Goal: Find specific page/section: Find specific page/section

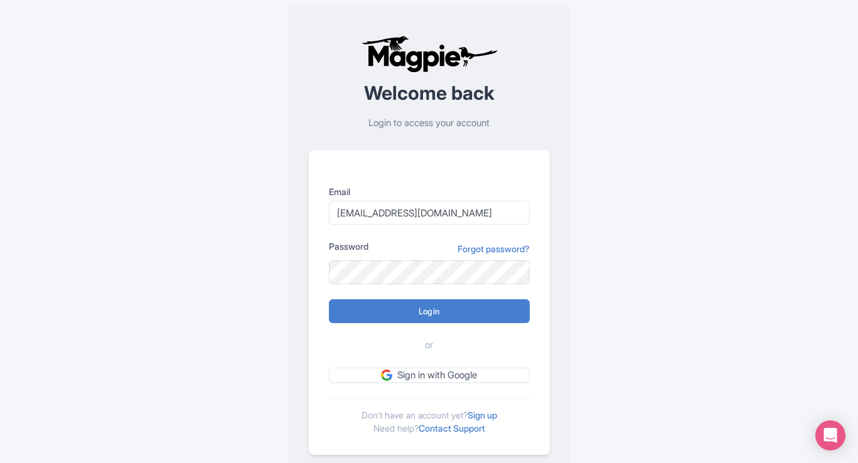
click at [427, 309] on input "Login" at bounding box center [429, 311] width 201 height 24
type input "Logging in..."
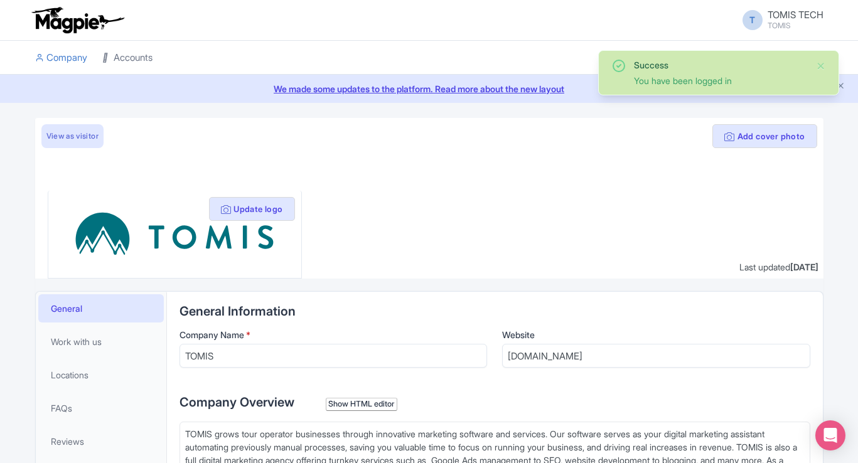
click at [120, 57] on link "Accounts" at bounding box center [127, 58] width 50 height 35
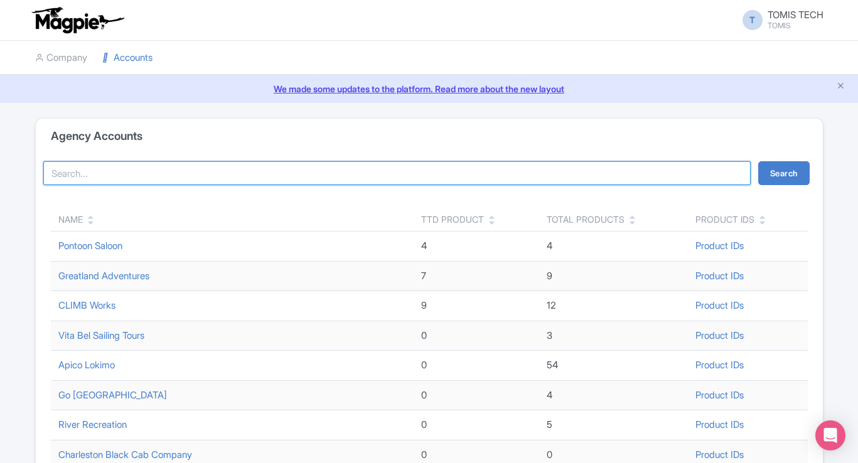
click at [147, 178] on input "search" at bounding box center [397, 173] width 708 height 24
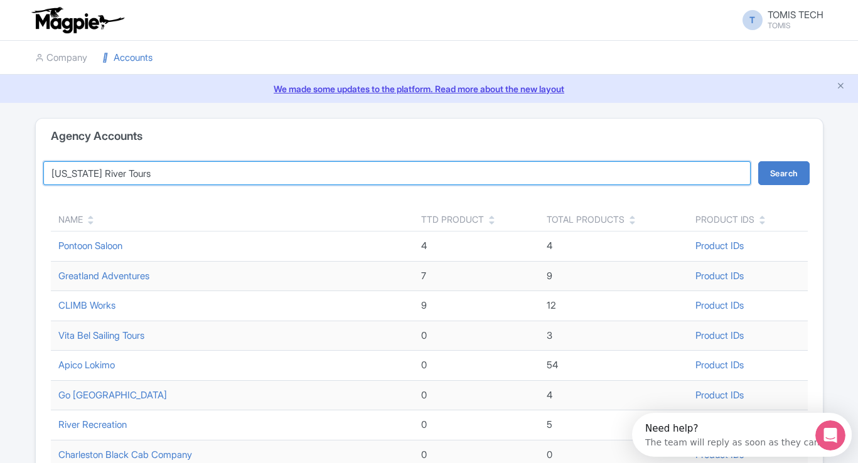
type input "[US_STATE] River Tours"
click at [758, 161] on button "Search" at bounding box center [783, 173] width 51 height 24
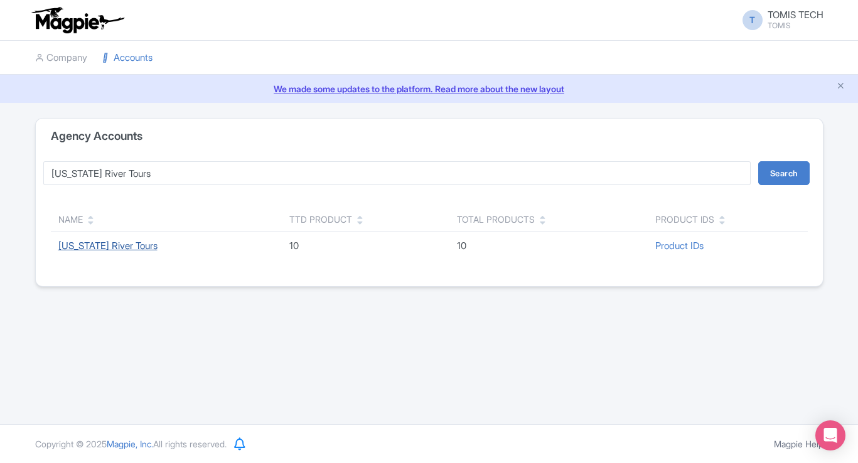
click at [93, 242] on link "[US_STATE] River Tours" at bounding box center [107, 246] width 99 height 12
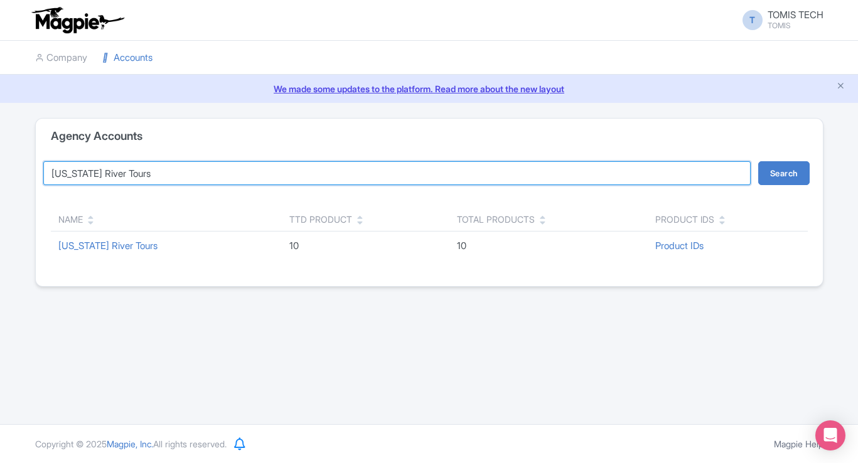
drag, startPoint x: 154, startPoint y: 172, endPoint x: 18, endPoint y: 174, distance: 136.3
click at [18, 174] on div "Agency Accounts Arkansas River Tours Search Name TTD Product Total Products Pro…" at bounding box center [429, 202] width 858 height 169
type input "Oars"
click at [758, 161] on button "Search" at bounding box center [783, 173] width 51 height 24
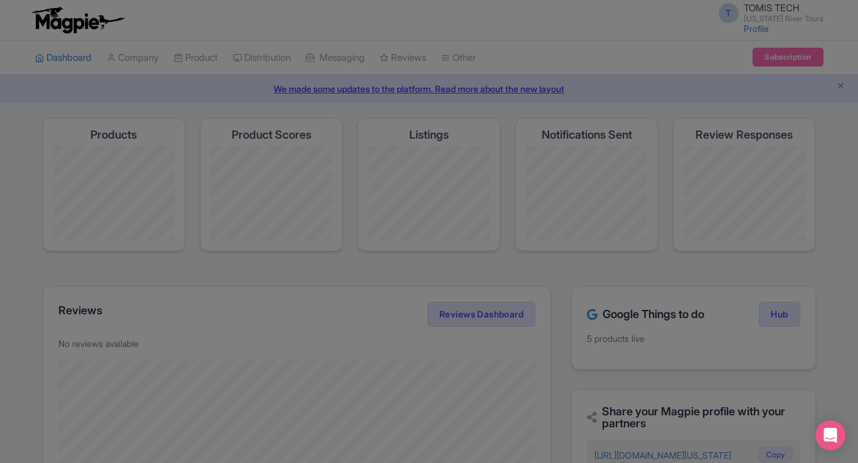
click at [619, 57] on div at bounding box center [429, 231] width 858 height 463
click at [328, 56] on div at bounding box center [429, 231] width 858 height 463
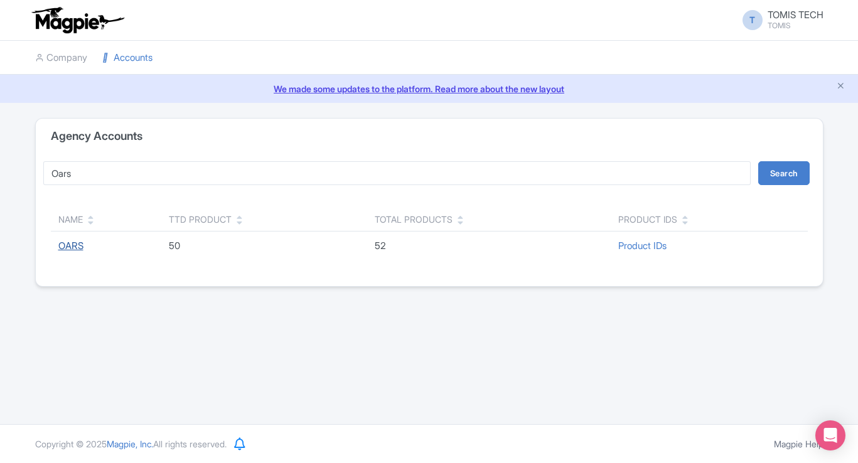
click at [72, 247] on link "OARS" at bounding box center [70, 246] width 25 height 12
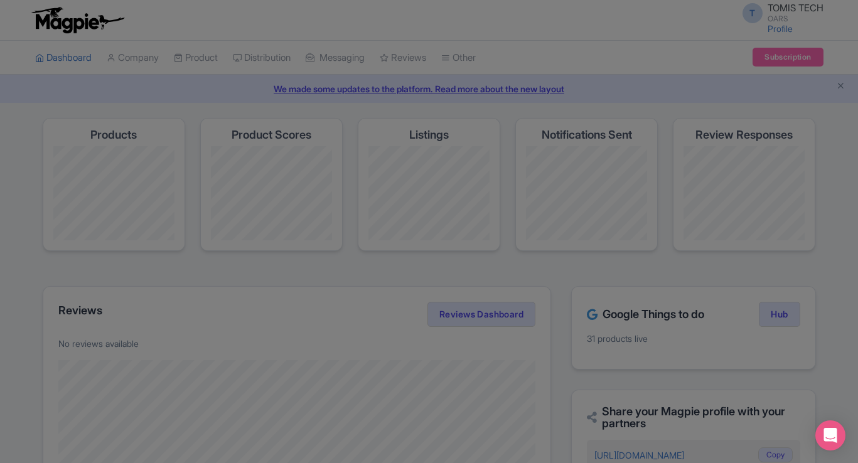
click at [473, 161] on div at bounding box center [429, 231] width 858 height 463
click at [498, 88] on div at bounding box center [429, 231] width 858 height 463
click at [494, 88] on div at bounding box center [429, 231] width 858 height 463
